Goal: Entertainment & Leisure: Consume media (video, audio)

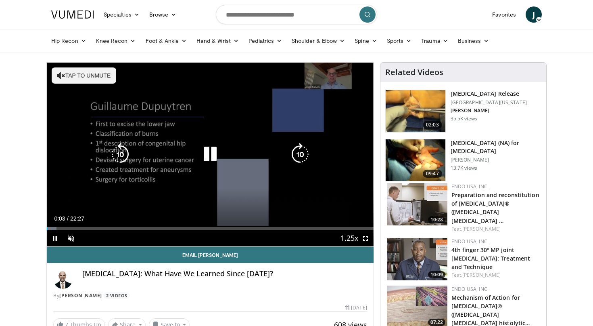
click at [213, 156] on icon "Video Player" at bounding box center [210, 154] width 23 height 23
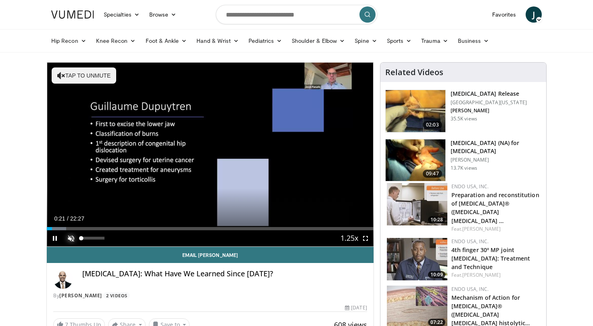
click at [75, 238] on span "Video Player" at bounding box center [71, 238] width 16 height 16
click at [96, 238] on div "65%" at bounding box center [92, 237] width 23 height 3
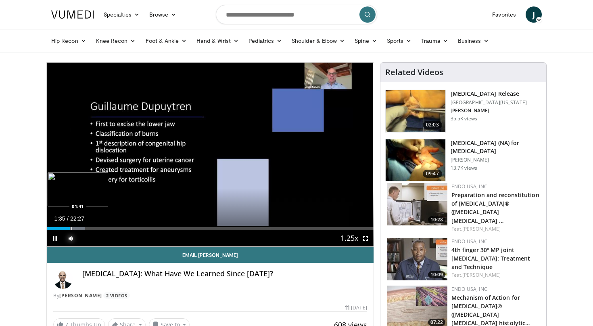
click at [71, 229] on div "Progress Bar" at bounding box center [71, 228] width 1 height 3
click at [74, 229] on div "Progress Bar" at bounding box center [74, 228] width 1 height 3
click at [80, 228] on div "Progress Bar" at bounding box center [80, 228] width 1 height 3
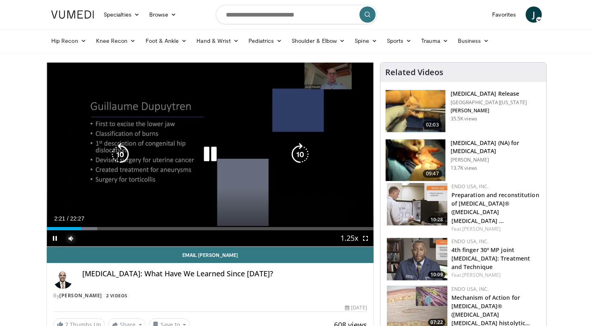
click at [0, 0] on div "Progress Bar" at bounding box center [0, 0] width 0 height 0
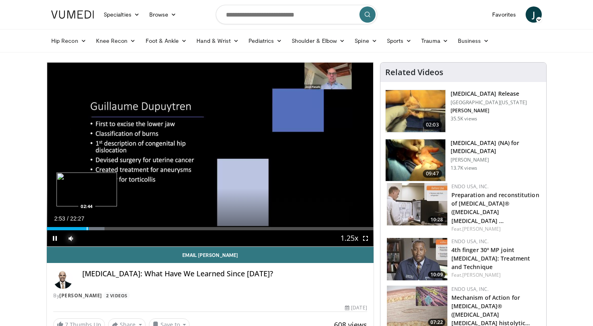
click at [87, 228] on div "Progress Bar" at bounding box center [87, 228] width 1 height 3
click at [109, 229] on div "Progress Bar" at bounding box center [109, 228] width 1 height 3
click at [111, 229] on div "Progress Bar" at bounding box center [113, 228] width 22 height 3
click at [116, 229] on div "Progress Bar" at bounding box center [116, 228] width 1 height 3
click at [119, 228] on div "Progress Bar" at bounding box center [121, 228] width 23 height 3
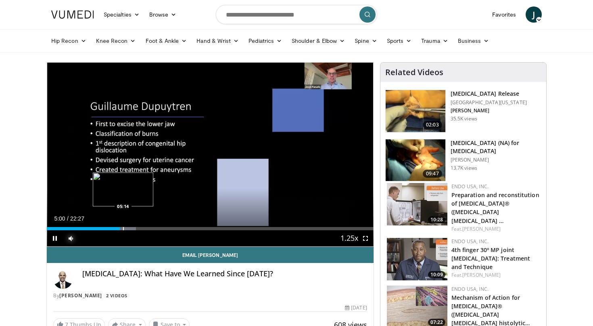
click at [123, 227] on div "Progress Bar" at bounding box center [124, 228] width 23 height 3
click at [130, 227] on div "Progress Bar" at bounding box center [130, 228] width 1 height 3
click at [134, 228] on div "Progress Bar" at bounding box center [134, 228] width 23 height 3
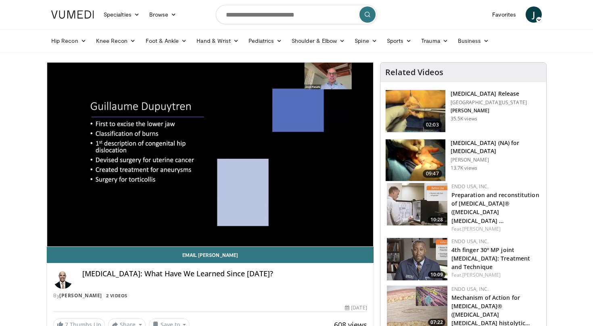
click at [138, 228] on div "10 seconds Tap to unmute" at bounding box center [210, 155] width 327 height 184
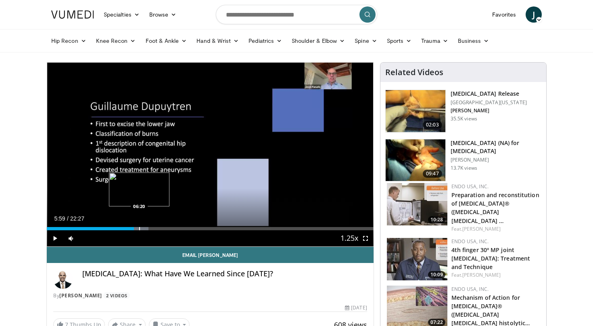
click at [139, 228] on div "Progress Bar" at bounding box center [139, 228] width 1 height 3
click at [54, 241] on span "Video Player" at bounding box center [55, 238] width 16 height 16
click at [148, 229] on div "Progress Bar" at bounding box center [145, 228] width 23 height 3
click at [156, 229] on div "Progress Bar" at bounding box center [155, 228] width 23 height 3
click at [163, 228] on div "Progress Bar" at bounding box center [160, 228] width 23 height 3
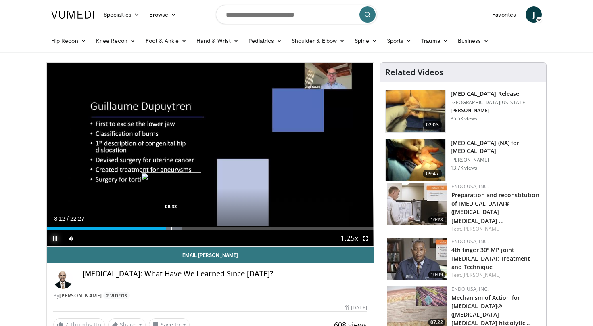
click at [171, 228] on div "Progress Bar" at bounding box center [171, 228] width 1 height 3
click at [184, 229] on div "Progress Bar" at bounding box center [184, 228] width 1 height 3
click at [188, 229] on div "Progress Bar" at bounding box center [187, 228] width 23 height 3
click at [191, 228] on div "Progress Bar" at bounding box center [190, 228] width 1 height 3
click at [201, 228] on div "Progress Bar" at bounding box center [199, 228] width 23 height 3
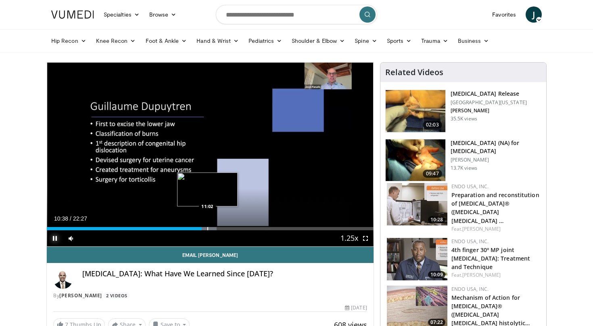
click at [207, 228] on div "Progress Bar" at bounding box center [205, 228] width 23 height 3
click at [223, 230] on div "Current Time 11:44 / Duration 22:27 Pause Skip Backward Skip Forward Mute 65% L…" at bounding box center [210, 238] width 327 height 16
click at [222, 228] on div "Progress Bar" at bounding box center [222, 228] width 1 height 3
click at [231, 230] on div "Current Time 12:23 / Duration 22:27 Pause Skip Backward Skip Forward Mute 65% L…" at bounding box center [210, 238] width 327 height 16
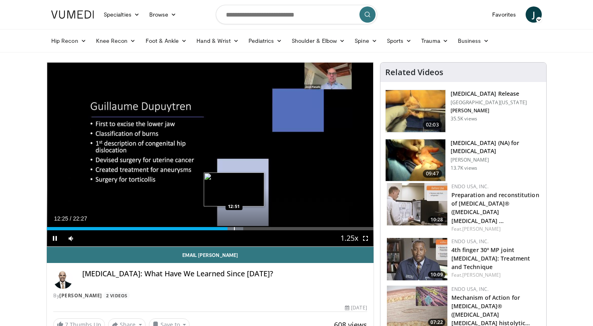
click at [234, 228] on div "Progress Bar" at bounding box center [234, 228] width 1 height 3
click at [242, 227] on div "10 seconds Tap to unmute" at bounding box center [210, 155] width 327 height 184
click at [244, 228] on div "Progress Bar" at bounding box center [238, 228] width 23 height 3
click at [246, 228] on div "Progress Bar" at bounding box center [248, 228] width 23 height 3
click at [249, 228] on div "Progress Bar" at bounding box center [249, 228] width 1 height 3
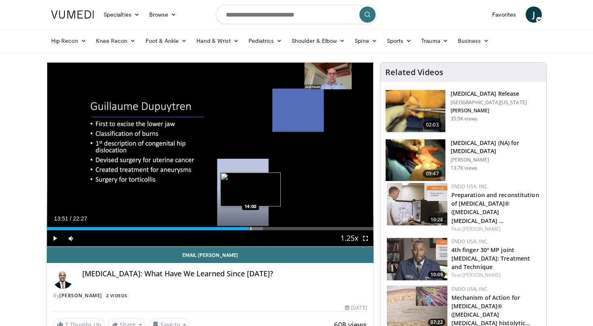
click at [251, 228] on div "Progress Bar" at bounding box center [251, 228] width 1 height 3
click at [255, 228] on div "Progress Bar" at bounding box center [255, 228] width 22 height 3
click at [260, 228] on div "Progress Bar" at bounding box center [260, 228] width 1 height 3
click at [264, 228] on div "Progress Bar" at bounding box center [264, 228] width 1 height 3
click at [250, 228] on div "14:56" at bounding box center [156, 228] width 218 height 3
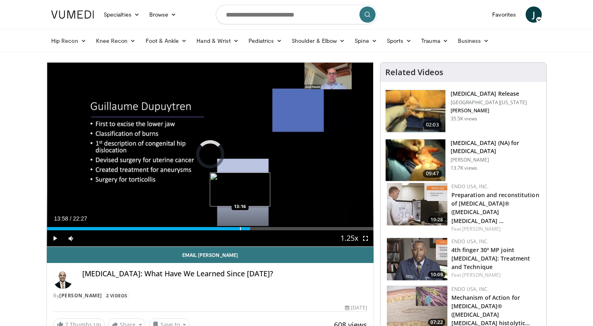
click at [240, 228] on div "Progress Bar" at bounding box center [240, 228] width 1 height 3
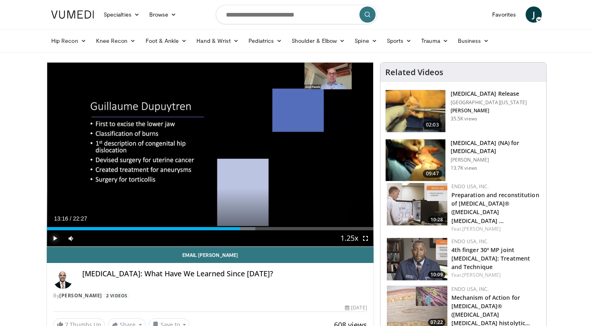
click at [53, 239] on span "Video Player" at bounding box center [55, 238] width 16 height 16
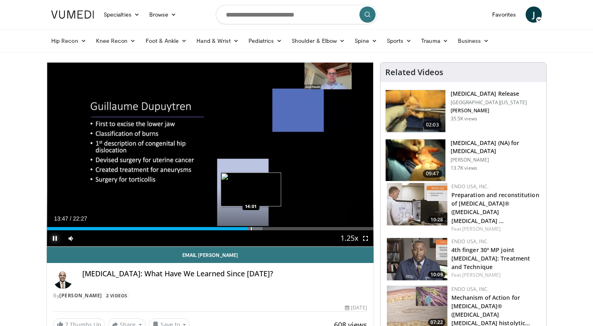
click at [251, 229] on div "Progress Bar" at bounding box center [250, 228] width 23 height 3
click at [258, 228] on div "Progress Bar" at bounding box center [258, 228] width 1 height 3
click at [264, 228] on div "Progress Bar" at bounding box center [264, 228] width 1 height 3
click at [268, 228] on div "10 seconds Tap to unmute" at bounding box center [210, 155] width 327 height 184
click at [272, 228] on div "Progress Bar" at bounding box center [272, 228] width 1 height 3
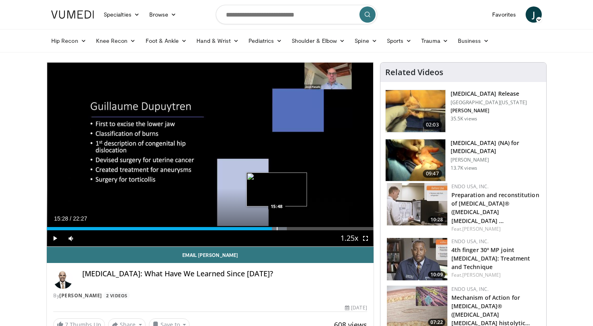
click at [277, 228] on div "Progress Bar" at bounding box center [277, 228] width 1 height 3
click at [284, 228] on div "Progress Bar" at bounding box center [281, 228] width 22 height 3
click at [57, 239] on span "Video Player" at bounding box center [55, 238] width 16 height 16
click at [295, 230] on div "Progress Bar" at bounding box center [290, 228] width 24 height 3
click at [303, 229] on div "Progress Bar" at bounding box center [303, 228] width 1 height 3
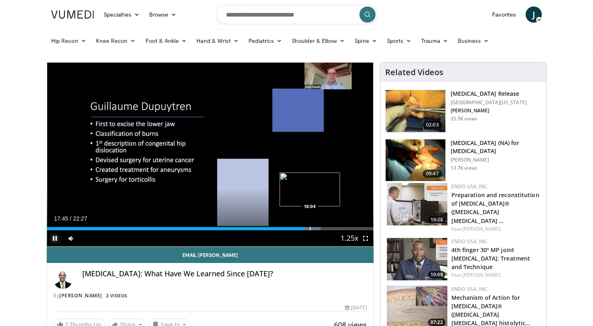
click at [310, 228] on div "Progress Bar" at bounding box center [310, 228] width 1 height 3
click at [318, 229] on div "Progress Bar" at bounding box center [317, 228] width 1 height 3
click at [323, 228] on div "Progress Bar" at bounding box center [323, 228] width 1 height 3
click at [328, 229] on div "Progress Bar" at bounding box center [328, 228] width 1 height 3
click at [335, 229] on div "Progress Bar" at bounding box center [335, 228] width 1 height 3
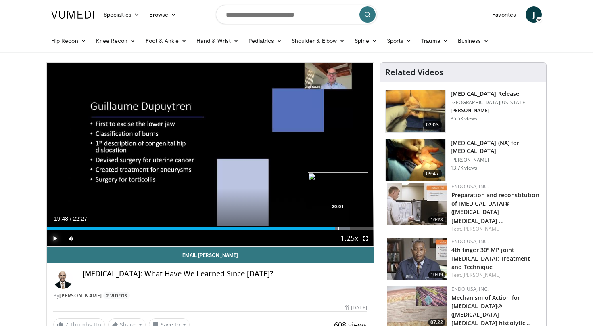
click at [338, 229] on div "Progress Bar" at bounding box center [338, 228] width 1 height 3
click at [342, 229] on div "Progress Bar" at bounding box center [342, 228] width 1 height 3
click at [346, 230] on div "Progress Bar" at bounding box center [346, 228] width 22 height 3
click at [356, 228] on div "Progress Bar" at bounding box center [356, 228] width 1 height 3
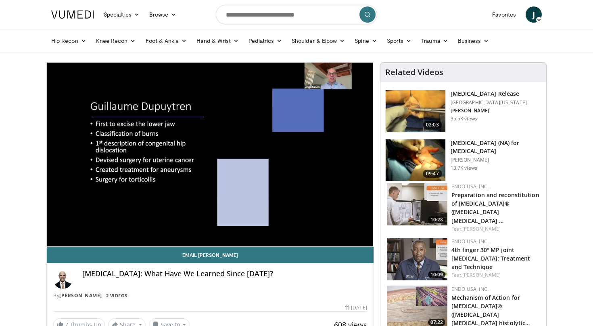
click at [359, 228] on div "10 seconds Tap to unmute" at bounding box center [210, 155] width 327 height 184
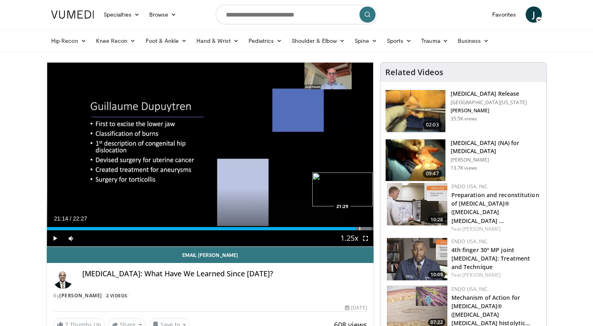
click at [360, 229] on div "Progress Bar" at bounding box center [360, 228] width 1 height 3
click at [54, 237] on span "Video Player" at bounding box center [55, 238] width 16 height 16
click at [369, 228] on div "Progress Bar" at bounding box center [369, 228] width 1 height 3
